Goal: Task Accomplishment & Management: Use online tool/utility

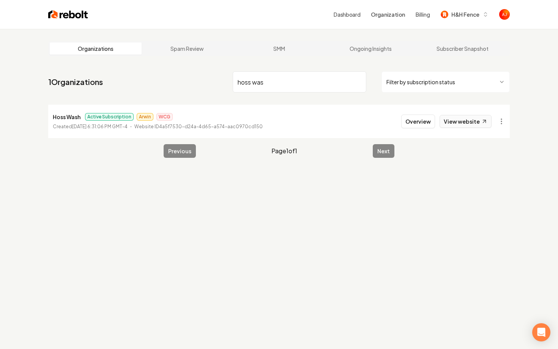
click at [482, 126] on link "View website" at bounding box center [465, 121] width 52 height 13
drag, startPoint x: 271, startPoint y: 81, endPoint x: 149, endPoint y: 64, distance: 122.9
click at [149, 64] on main "Organizations Spam Review SMM Ongoing Insights Subscriber Snapshot 1 Organizati…" at bounding box center [279, 99] width 486 height 141
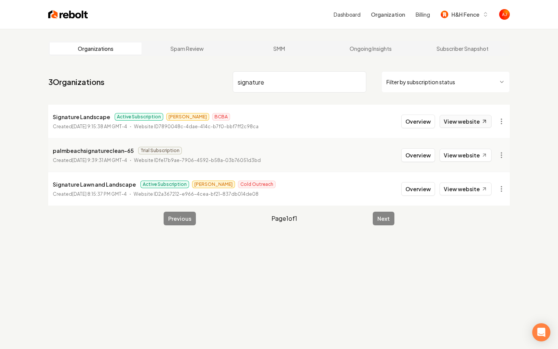
click at [461, 127] on link "View website" at bounding box center [465, 121] width 52 height 13
drag, startPoint x: 284, startPoint y: 89, endPoint x: 198, endPoint y: 89, distance: 85.4
click at [198, 89] on nav "3 Organizations signature Filter by subscription status" at bounding box center [278, 84] width 461 height 33
type input "s"
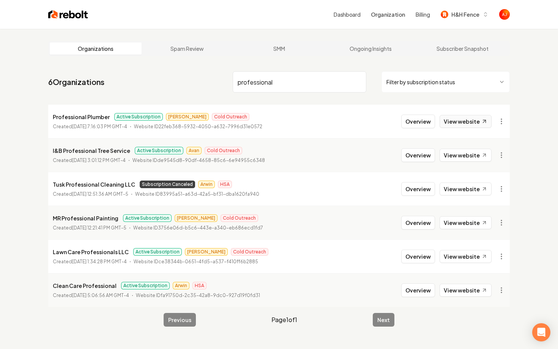
click at [455, 124] on link "View website" at bounding box center [465, 121] width 52 height 13
drag, startPoint x: 281, startPoint y: 81, endPoint x: 139, endPoint y: 69, distance: 142.8
click at [139, 69] on nav "6 Organizations professional Filter by subscription status" at bounding box center [278, 84] width 461 height 33
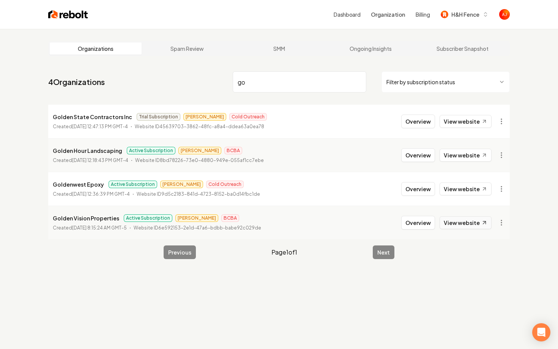
type input "g"
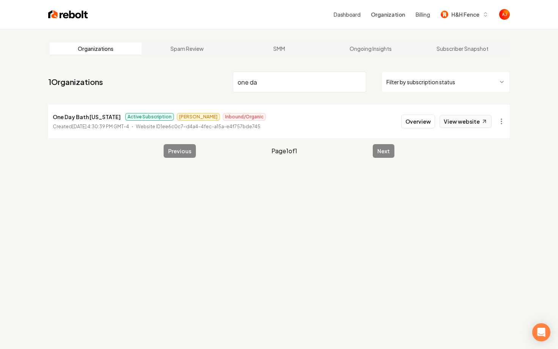
click at [448, 121] on link "View website" at bounding box center [465, 121] width 52 height 13
drag, startPoint x: 273, startPoint y: 86, endPoint x: 158, endPoint y: 68, distance: 116.4
click at [158, 68] on main "Organizations Spam Review SMM Ongoing Insights Subscriber Snapshot 1 Organizati…" at bounding box center [279, 99] width 486 height 141
type input "hoss"
click at [464, 123] on link "View website" at bounding box center [465, 121] width 52 height 13
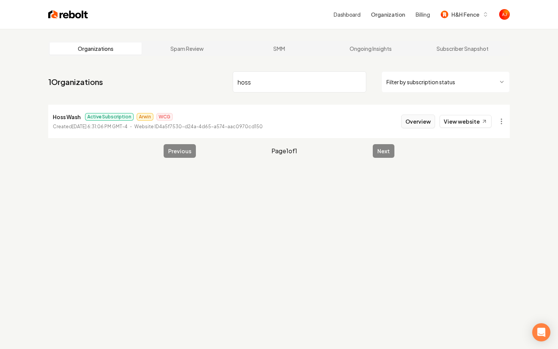
click at [414, 124] on button "Overview" at bounding box center [418, 122] width 34 height 14
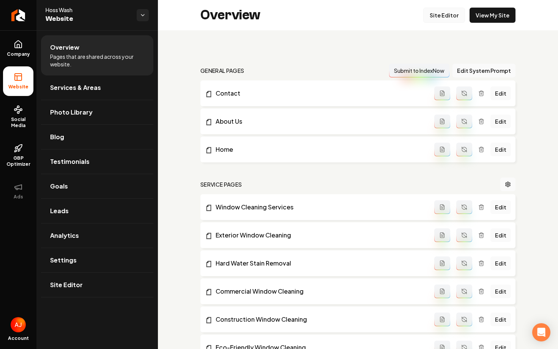
click at [449, 19] on link "Site Editor" at bounding box center [444, 15] width 42 height 15
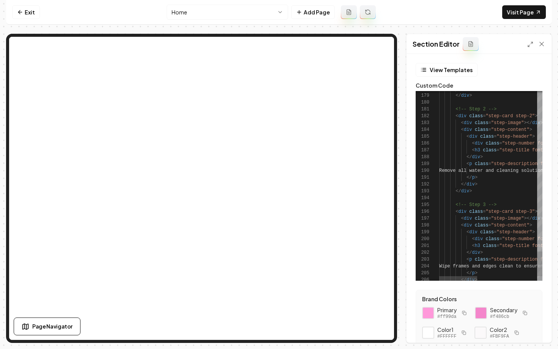
scroll to position [90, 0]
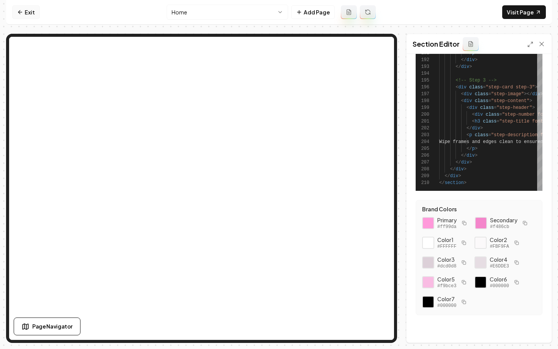
click at [21, 16] on link "Exit" at bounding box center [26, 12] width 28 height 14
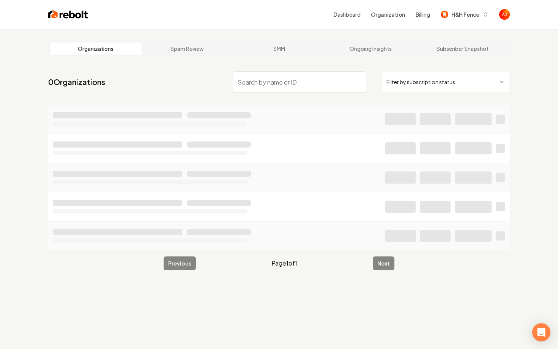
type input "v"
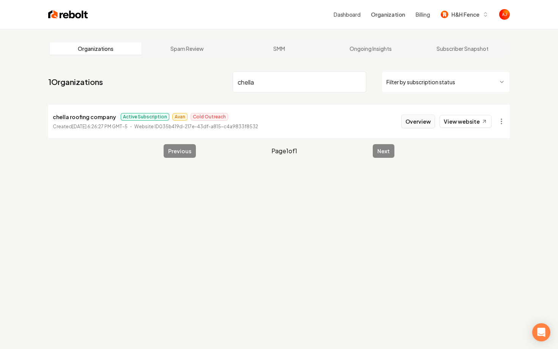
type input "chella"
click at [412, 118] on button "Overview" at bounding box center [418, 122] width 34 height 14
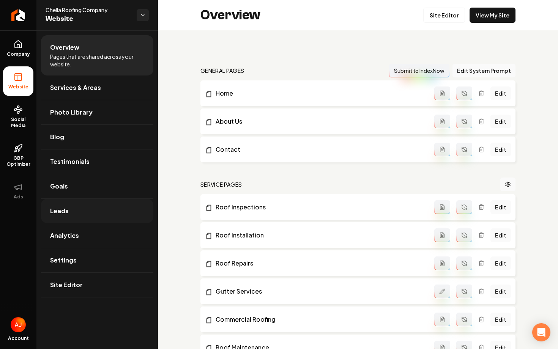
click at [88, 209] on link "Leads" at bounding box center [97, 211] width 112 height 24
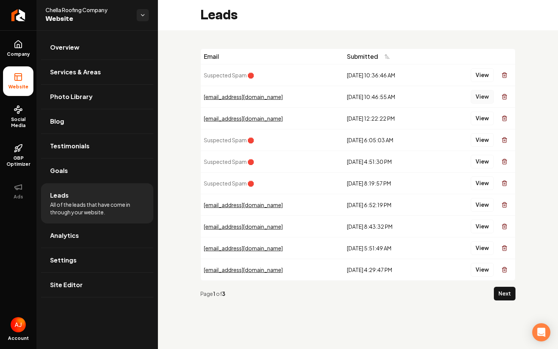
click at [480, 98] on button "View" at bounding box center [481, 97] width 23 height 14
click at [481, 117] on button "View" at bounding box center [481, 119] width 23 height 14
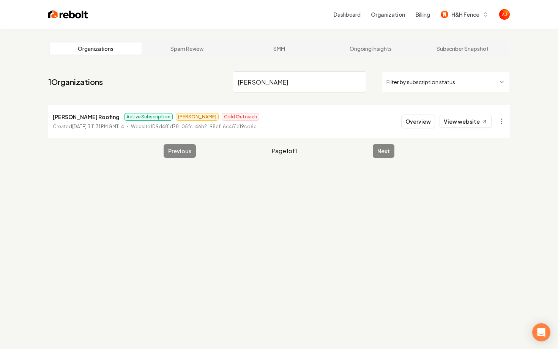
type input "[PERSON_NAME]"
click at [422, 121] on button "Overview" at bounding box center [418, 122] width 34 height 14
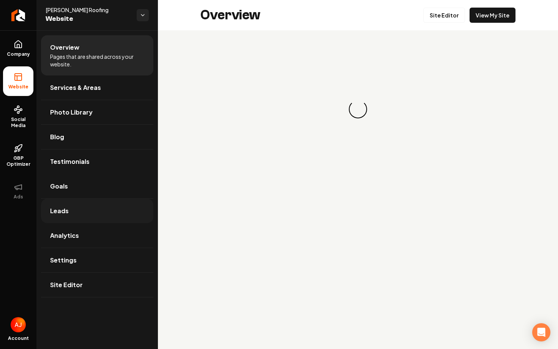
click at [89, 212] on link "Leads" at bounding box center [97, 211] width 112 height 24
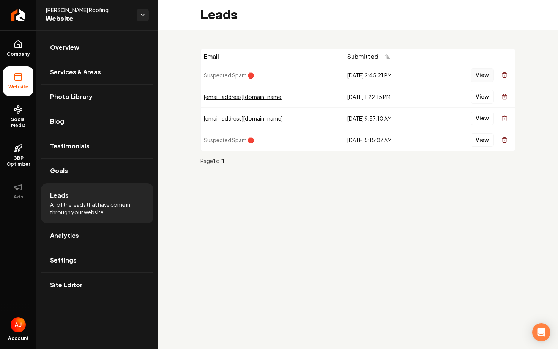
click at [477, 72] on button "View" at bounding box center [481, 75] width 23 height 14
click at [477, 95] on button "View" at bounding box center [481, 97] width 23 height 14
click at [477, 117] on button "View" at bounding box center [481, 119] width 23 height 14
click at [484, 116] on button "View" at bounding box center [481, 119] width 23 height 14
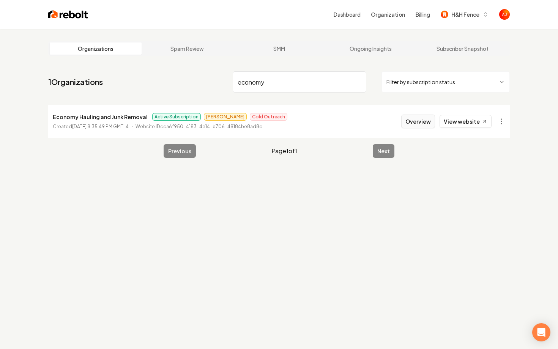
type input "economy"
click at [415, 123] on button "Overview" at bounding box center [418, 122] width 34 height 14
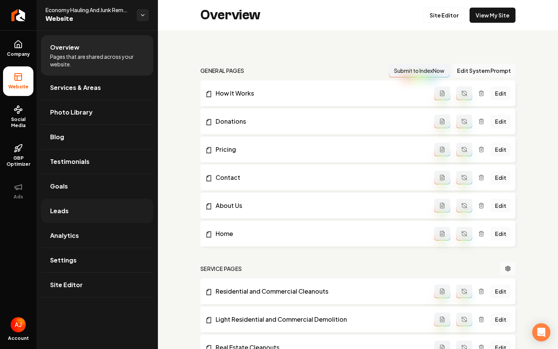
click at [64, 211] on span "Leads" at bounding box center [59, 210] width 19 height 9
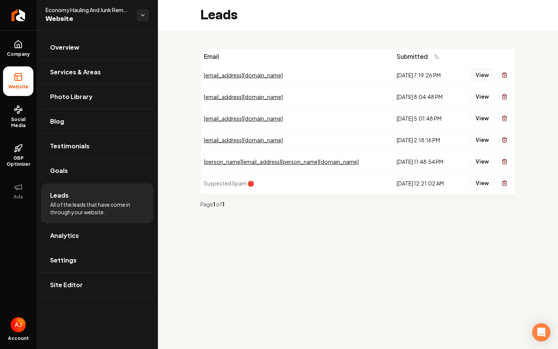
click at [480, 72] on button "View" at bounding box center [481, 75] width 23 height 14
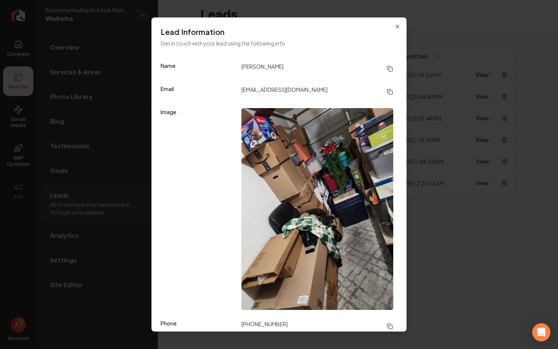
scroll to position [47, 0]
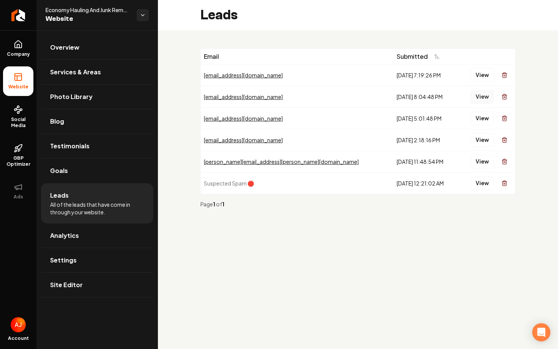
click at [483, 98] on button "View" at bounding box center [481, 97] width 23 height 14
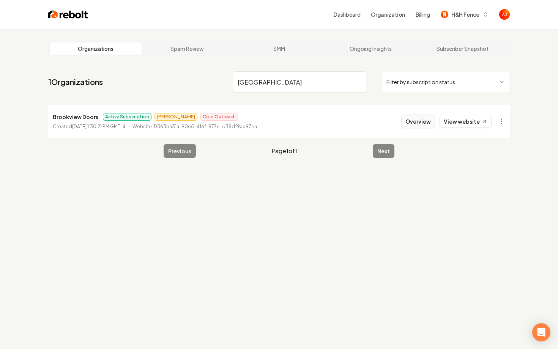
type input "[GEOGRAPHIC_DATA]"
click at [414, 120] on button "Overview" at bounding box center [418, 122] width 34 height 14
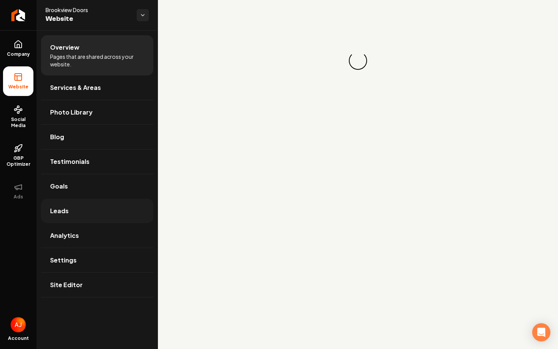
click at [68, 212] on span "Leads" at bounding box center [59, 210] width 19 height 9
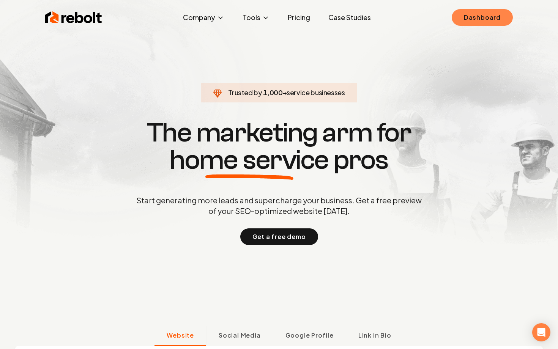
click at [491, 19] on link "Dashboard" at bounding box center [481, 17] width 61 height 17
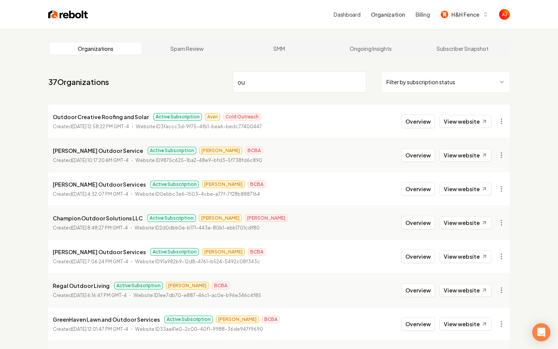
type input "o"
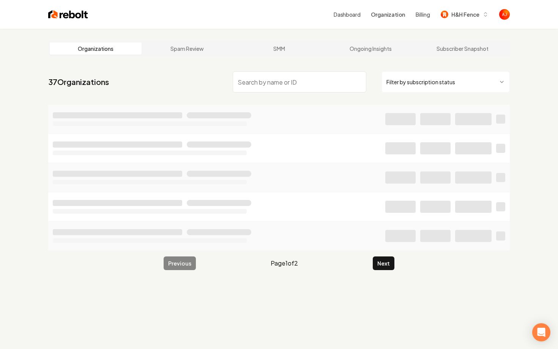
click at [412, 126] on li at bounding box center [278, 119] width 461 height 29
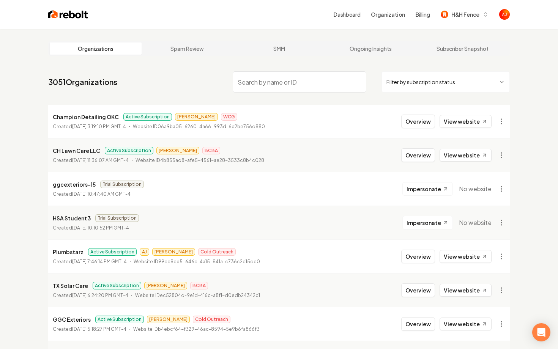
click at [316, 83] on input "search" at bounding box center [300, 81] width 134 height 21
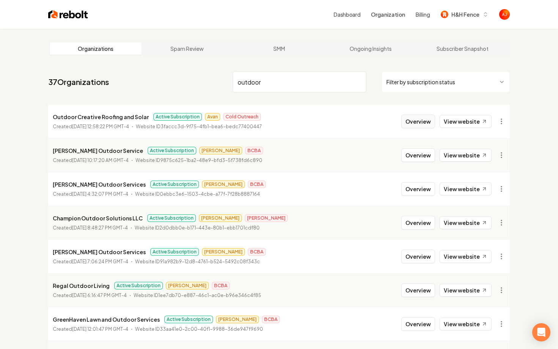
type input "outdoor"
click at [426, 121] on button "Overview" at bounding box center [418, 122] width 34 height 14
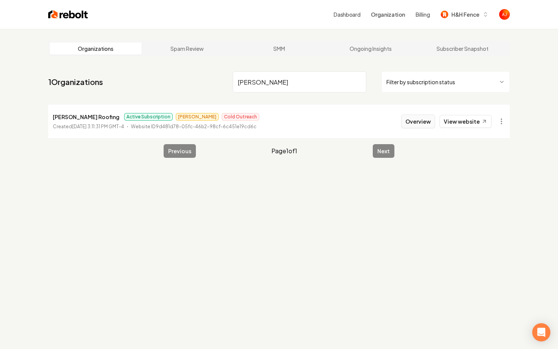
type input "[PERSON_NAME]"
click at [427, 123] on button "Overview" at bounding box center [418, 122] width 34 height 14
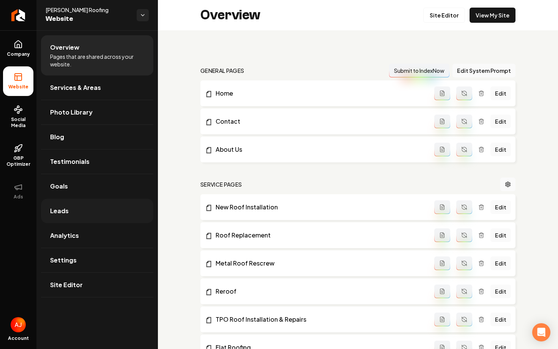
click at [95, 205] on link "Leads" at bounding box center [97, 211] width 112 height 24
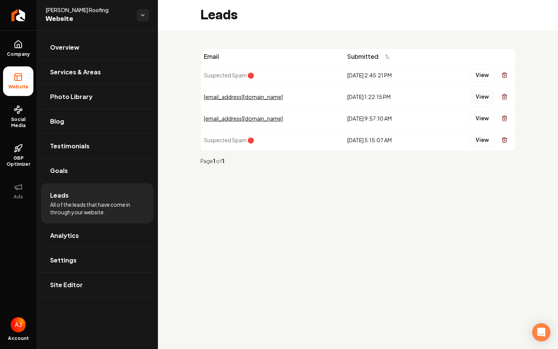
click at [485, 97] on button "View" at bounding box center [481, 97] width 23 height 14
click at [475, 125] on button "View" at bounding box center [481, 119] width 23 height 14
click at [479, 99] on button "View" at bounding box center [481, 97] width 23 height 14
click at [478, 124] on button "View" at bounding box center [481, 119] width 23 height 14
